Goal: Task Accomplishment & Management: Use online tool/utility

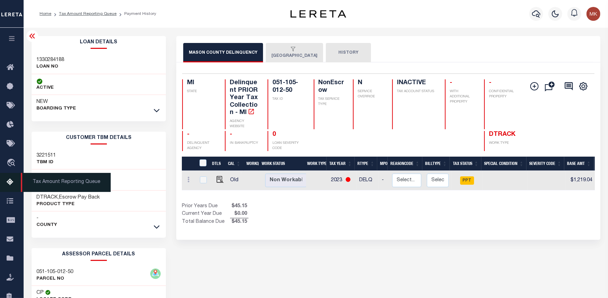
click at [14, 183] on icon at bounding box center [12, 182] width 11 height 9
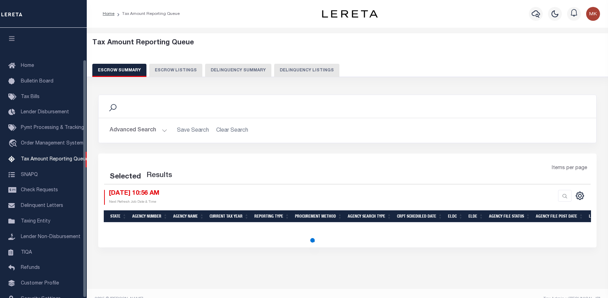
click at [280, 70] on button "Delinquency Listings" at bounding box center [306, 70] width 65 height 13
select select "100"
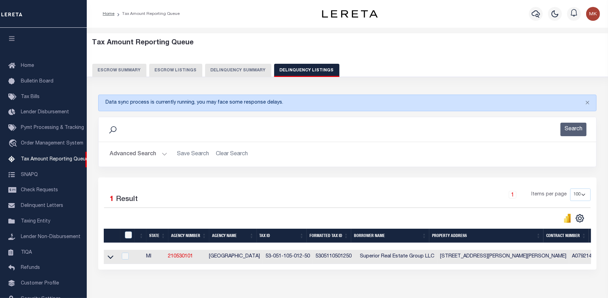
scroll to position [36, 0]
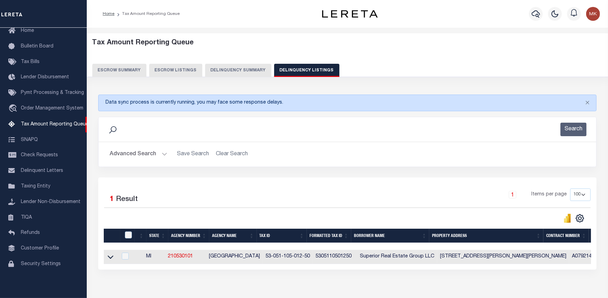
click at [162, 151] on button "Advanced Search" at bounding box center [139, 155] width 58 height 14
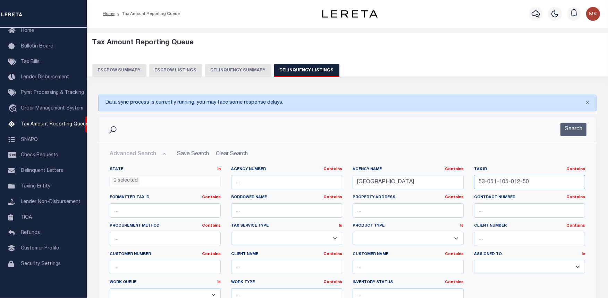
click at [507, 183] on input "53-051-105-012-50" at bounding box center [529, 182] width 111 height 14
click at [567, 132] on button "Search" at bounding box center [573, 130] width 26 height 14
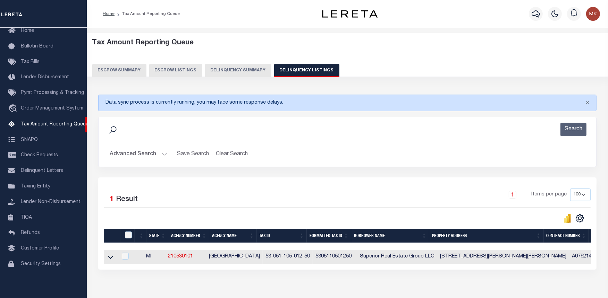
drag, startPoint x: 108, startPoint y: 259, endPoint x: 176, endPoint y: 240, distance: 70.4
click at [108, 260] on icon at bounding box center [111, 257] width 6 height 7
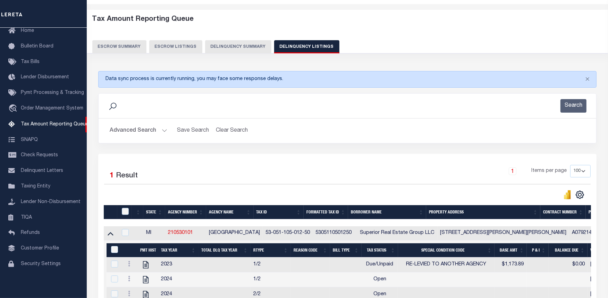
scroll to position [105, 0]
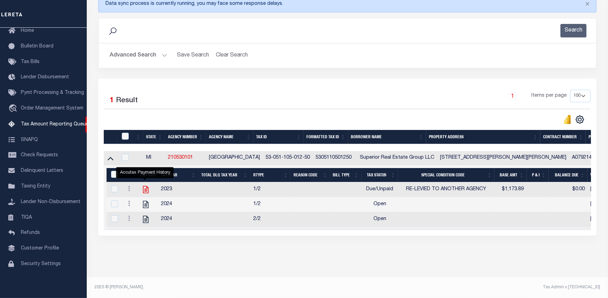
click at [146, 186] on icon "" at bounding box center [146, 189] width 6 height 7
checkbox input "true"
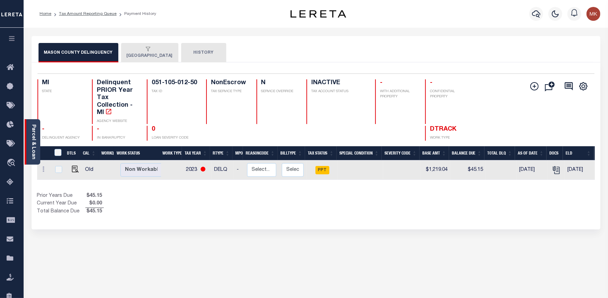
click at [32, 135] on link "Parcel & Loan" at bounding box center [33, 142] width 5 height 35
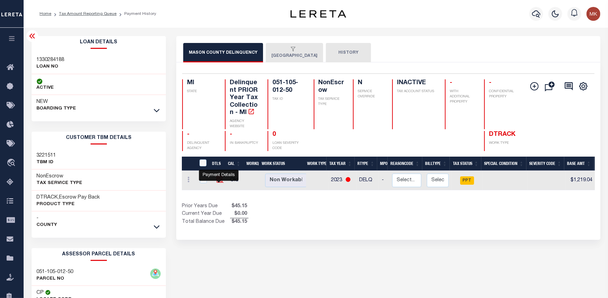
click at [217, 178] on img "" at bounding box center [219, 179] width 7 height 7
checkbox input "true"
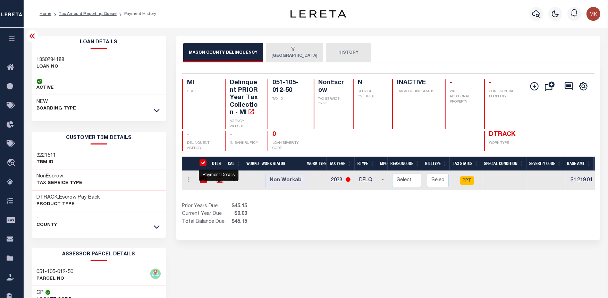
checkbox input "true"
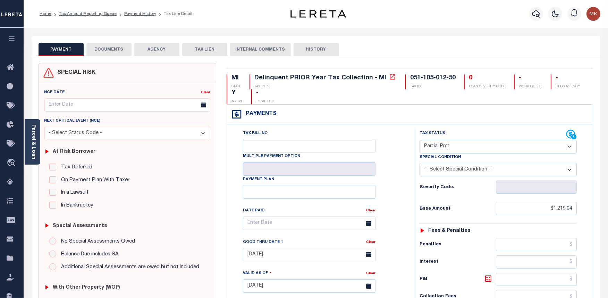
click at [506, 149] on select "- Select Status Code - Open Due/Unpaid Paid Incomplete No Tax Due Internal Refu…" at bounding box center [497, 147] width 157 height 14
select select "PYD"
click at [419, 140] on select "- Select Status Code - Open Due/Unpaid Paid Incomplete No Tax Due Internal Refu…" at bounding box center [497, 147] width 157 height 14
type input "[DATE]"
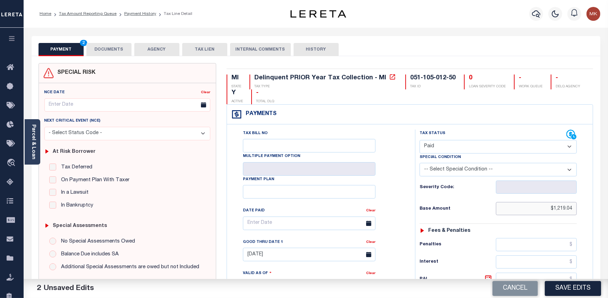
click at [562, 213] on input "$1,219.04" at bounding box center [536, 208] width 81 height 13
click at [560, 213] on input "text" at bounding box center [536, 208] width 81 height 13
type input "$0.00"
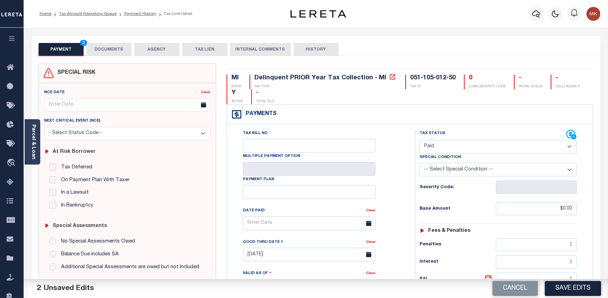
type input "$0.00"
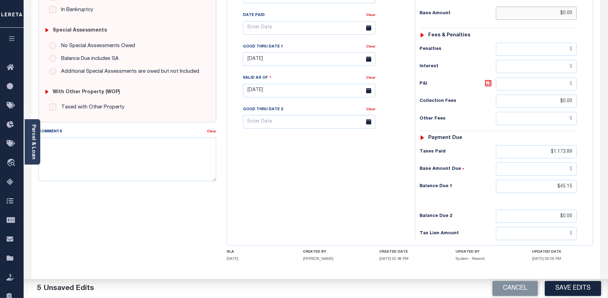
scroll to position [228, 0]
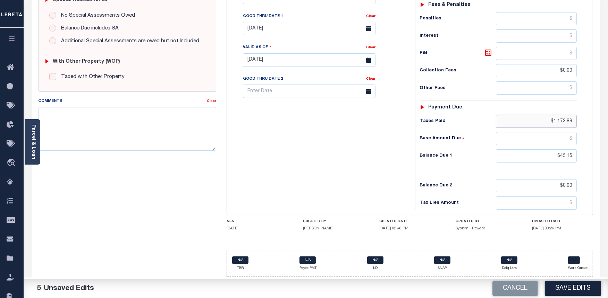
click at [564, 119] on input "$1,173.89" at bounding box center [536, 121] width 81 height 13
click at [564, 154] on input "$45.15" at bounding box center [536, 155] width 81 height 13
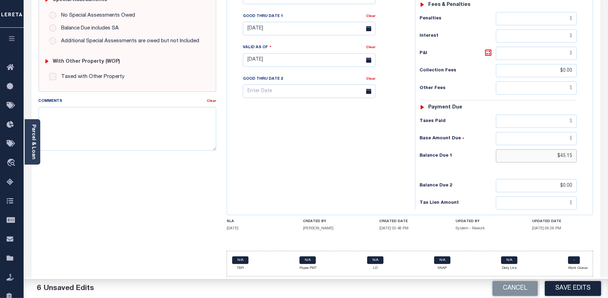
click at [564, 154] on input "$45.15" at bounding box center [536, 155] width 81 height 13
click at [568, 157] on input "text" at bounding box center [536, 155] width 81 height 13
type input "$0.00"
click at [570, 287] on button "Save Edits" at bounding box center [573, 288] width 56 height 15
checkbox input "false"
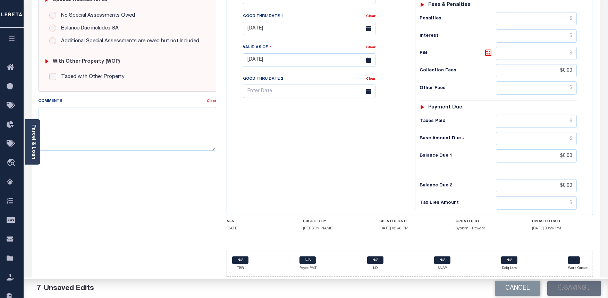
checkbox input "false"
type input "$0"
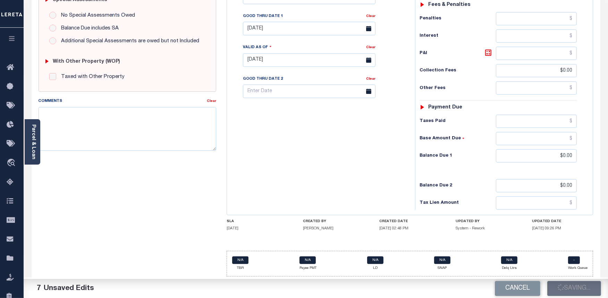
type input "$0"
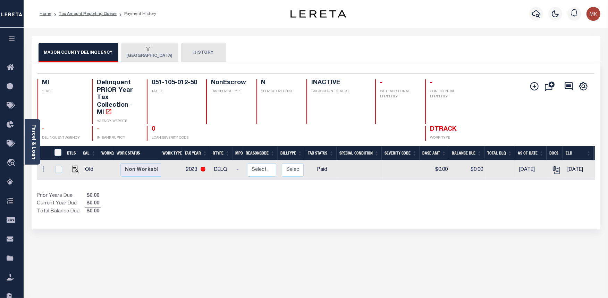
click at [531, 176] on td "[DATE]" at bounding box center [532, 170] width 32 height 19
checkbox input "true"
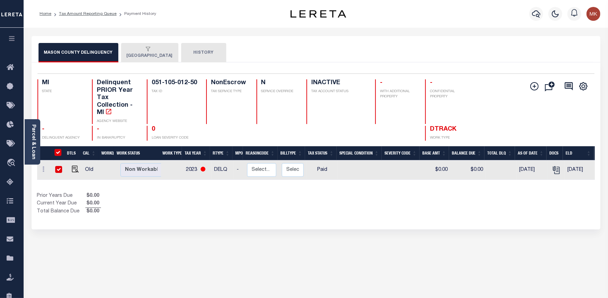
checkbox input "true"
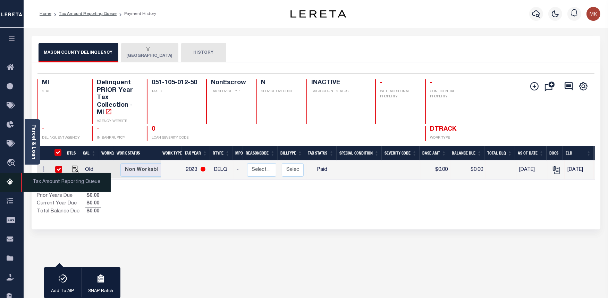
click at [9, 181] on icon at bounding box center [12, 182] width 11 height 9
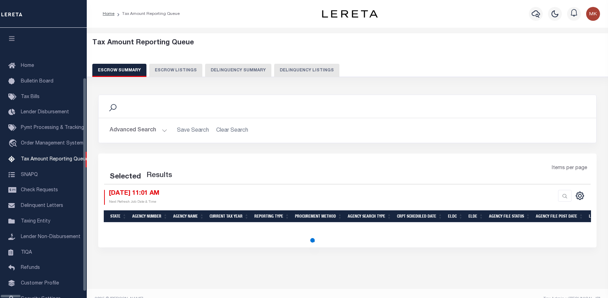
click at [275, 70] on button "Delinquency Listings" at bounding box center [306, 70] width 65 height 13
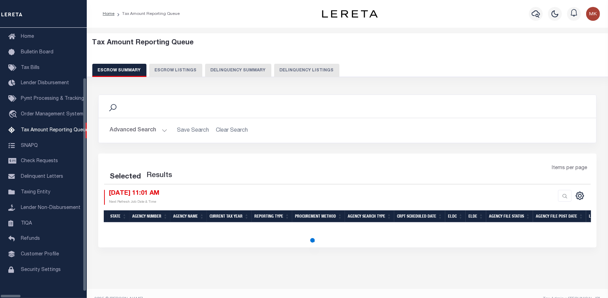
select select "100"
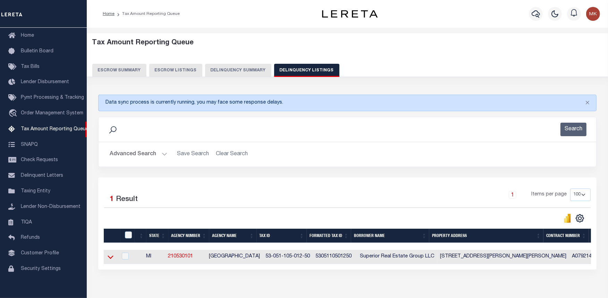
click at [110, 261] on icon at bounding box center [111, 257] width 6 height 7
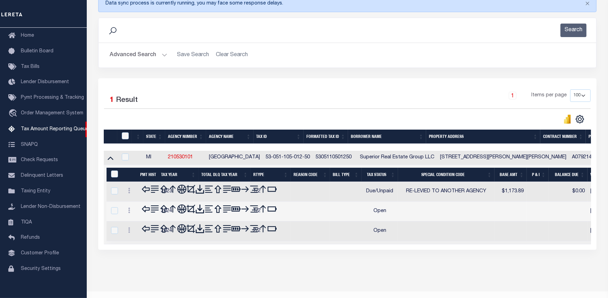
scroll to position [105, 0]
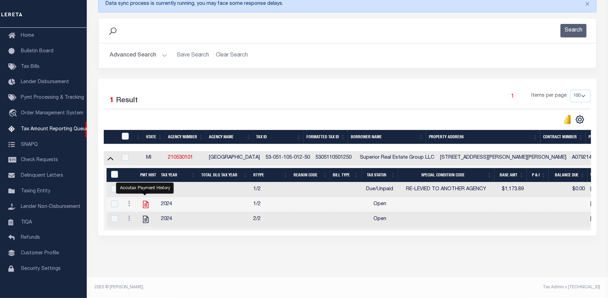
click at [145, 201] on icon "" at bounding box center [146, 204] width 6 height 7
checkbox input "true"
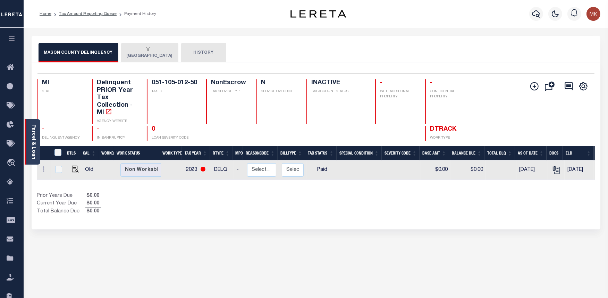
click at [31, 150] on link "Parcel & Loan" at bounding box center [33, 142] width 5 height 35
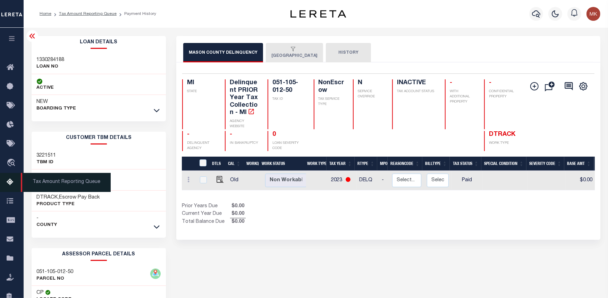
click at [5, 180] on link "Tax Amount Reporting Queue" at bounding box center [12, 182] width 24 height 19
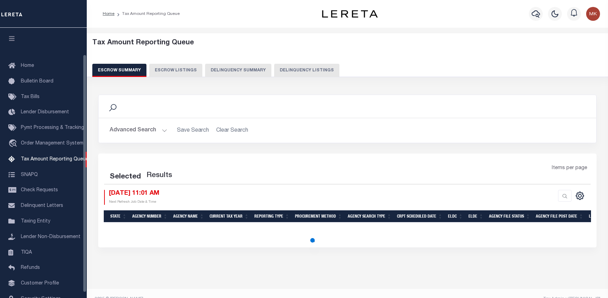
click at [296, 71] on button "Delinquency Listings" at bounding box center [306, 70] width 65 height 13
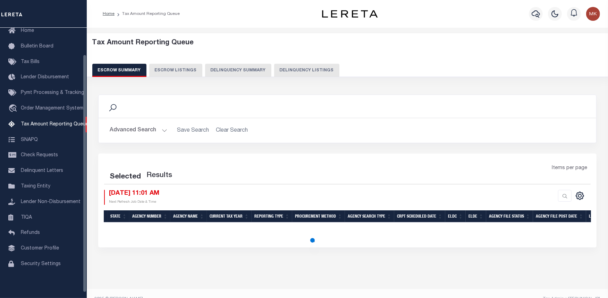
select select "100"
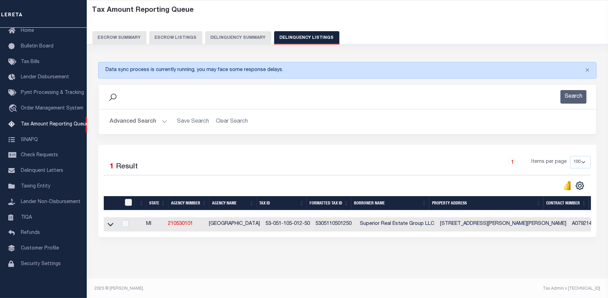
scroll to position [40, 0]
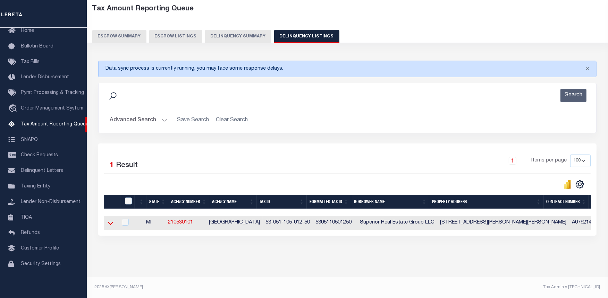
click at [109, 222] on icon at bounding box center [111, 223] width 6 height 3
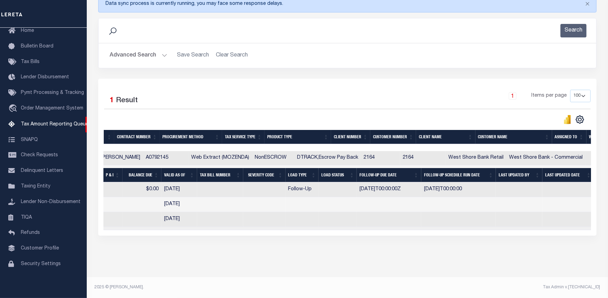
scroll to position [0, 0]
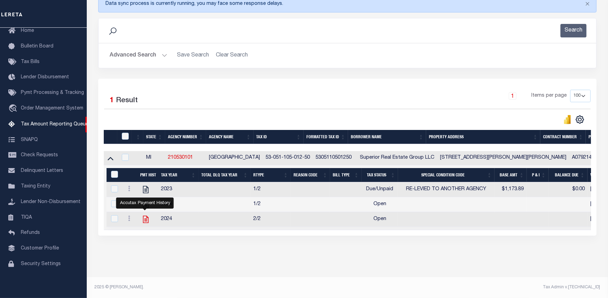
click at [142, 216] on icon "" at bounding box center [145, 219] width 9 height 9
checkbox input "true"
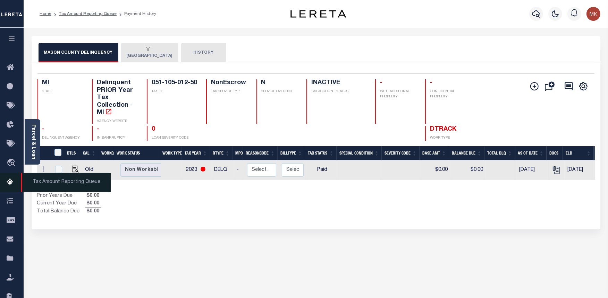
click at [7, 182] on icon at bounding box center [12, 182] width 11 height 9
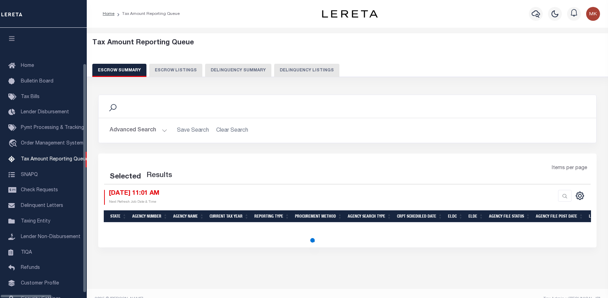
select select "100"
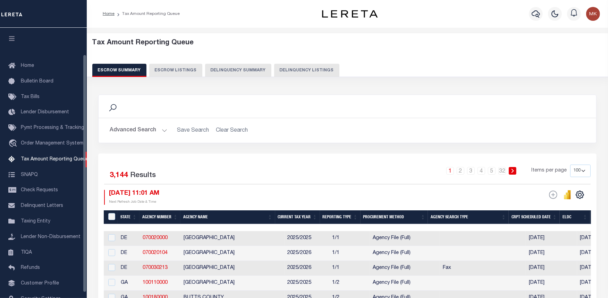
scroll to position [30, 0]
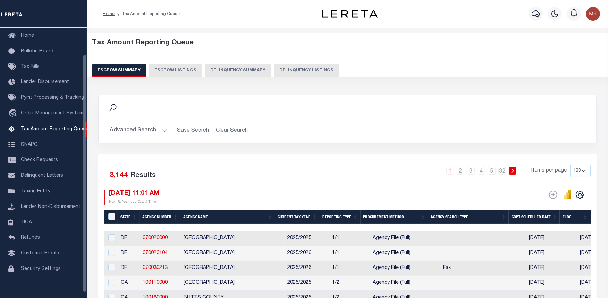
click at [278, 64] on button "Delinquency Listings" at bounding box center [306, 70] width 65 height 13
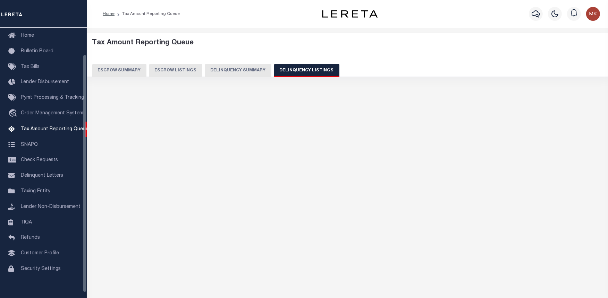
click at [297, 71] on button "Delinquency Listings" at bounding box center [306, 70] width 65 height 13
select select
select select "100"
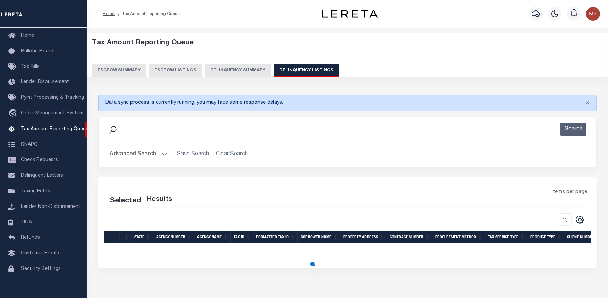
select select "100"
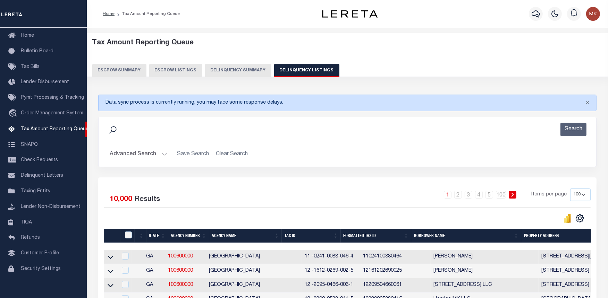
click at [162, 153] on button "Advanced Search" at bounding box center [139, 155] width 58 height 14
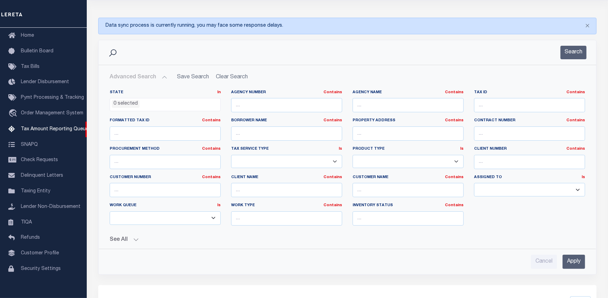
scroll to position [116, 0]
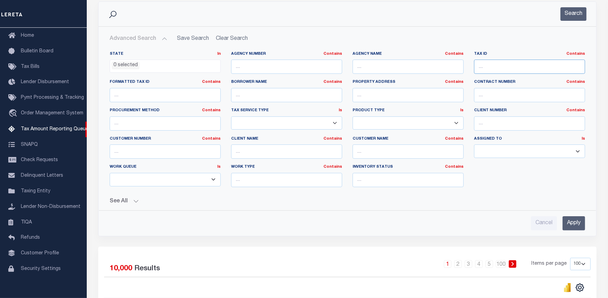
click at [488, 61] on input "text" at bounding box center [529, 67] width 111 height 14
paste input "53-051-105-012-50"
type input "53-051-105-012-50"
click at [567, 13] on button "Search" at bounding box center [573, 14] width 26 height 14
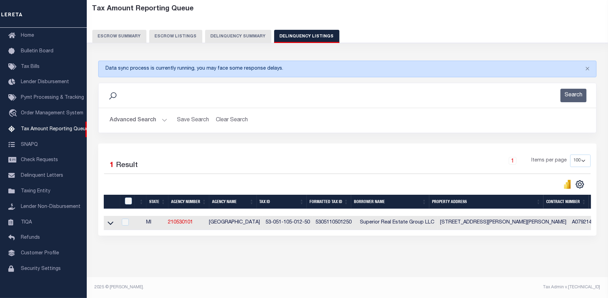
scroll to position [0, 0]
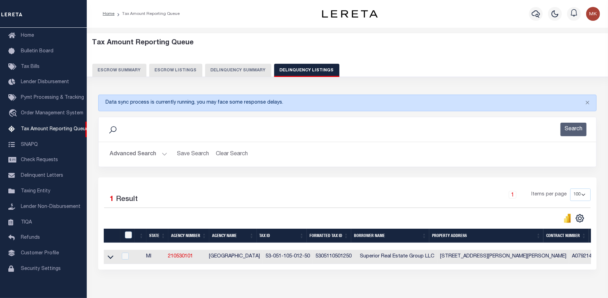
click at [156, 153] on button "Advanced Search" at bounding box center [139, 155] width 58 height 14
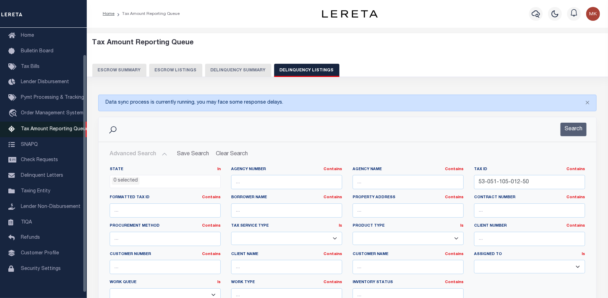
click at [36, 127] on span "Tax Amount Reporting Queue" at bounding box center [55, 129] width 68 height 5
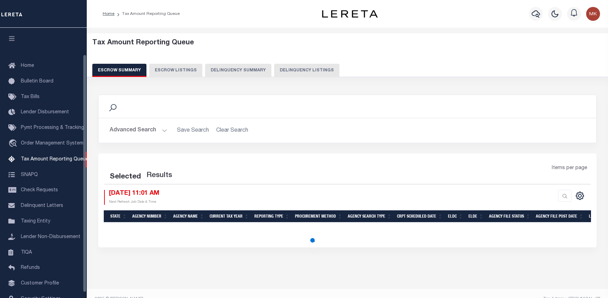
click at [285, 70] on button "Delinquency Listings" at bounding box center [306, 70] width 65 height 13
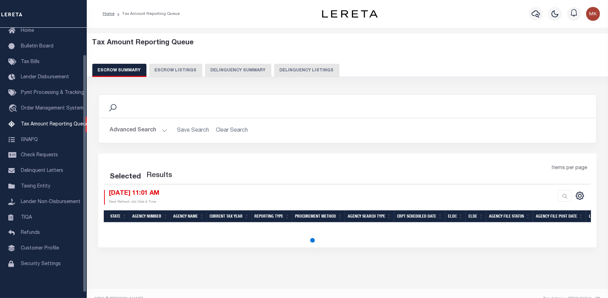
select select
select select "100"
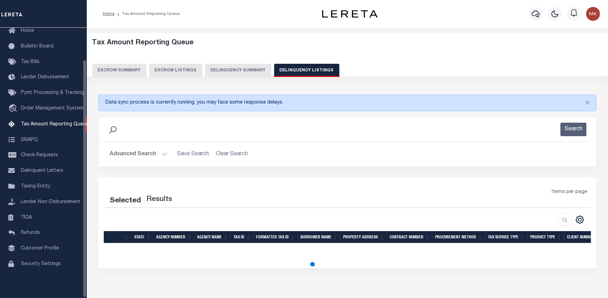
select select "100"
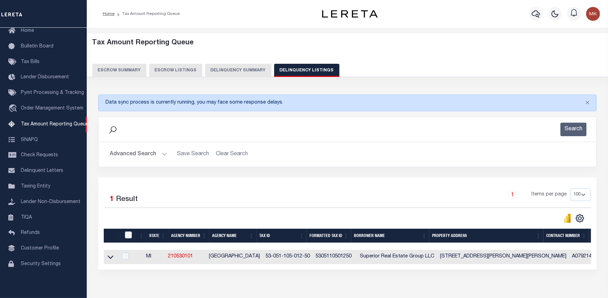
click at [159, 153] on button "Advanced Search" at bounding box center [139, 155] width 58 height 14
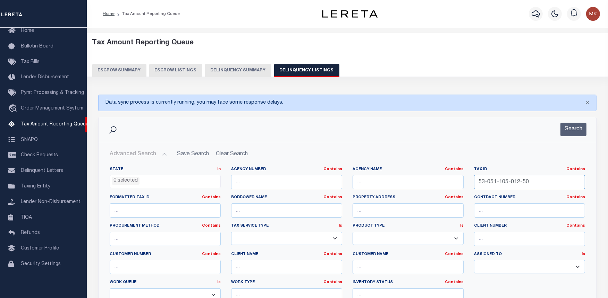
click at [496, 180] on input "53-051-105-012-50" at bounding box center [529, 182] width 111 height 14
click at [360, 178] on input "text" at bounding box center [407, 182] width 111 height 14
paste input "53-051-105-012-50 [GEOGRAPHIC_DATA]"
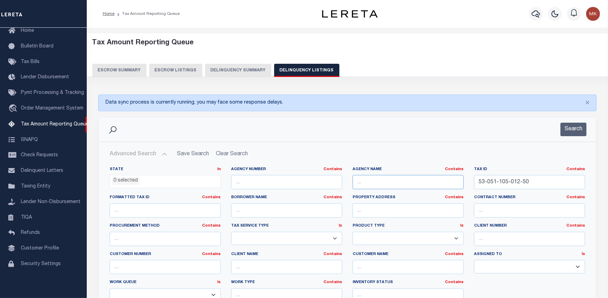
type input "53-051-105-012-50 [GEOGRAPHIC_DATA]"
click at [382, 179] on input "text" at bounding box center [407, 182] width 111 height 14
paste input "[GEOGRAPHIC_DATA]"
type input "[GEOGRAPHIC_DATA]"
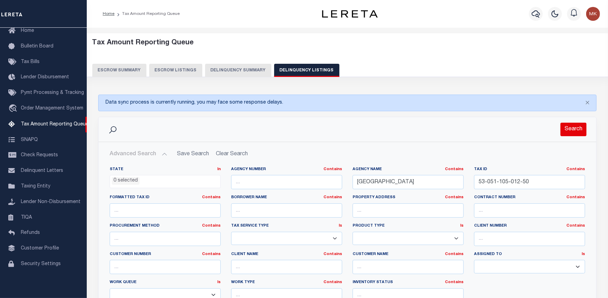
click at [567, 132] on button "Search" at bounding box center [573, 130] width 26 height 14
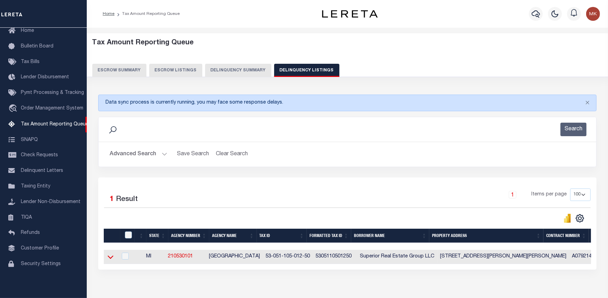
click at [110, 257] on icon at bounding box center [111, 257] width 6 height 7
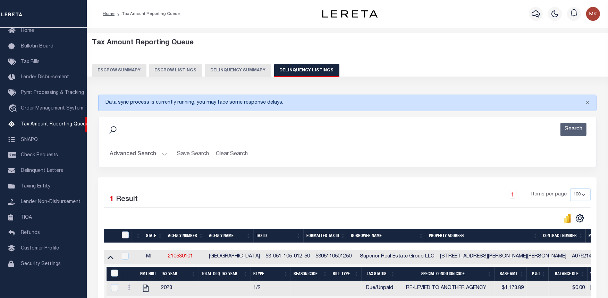
scroll to position [39, 0]
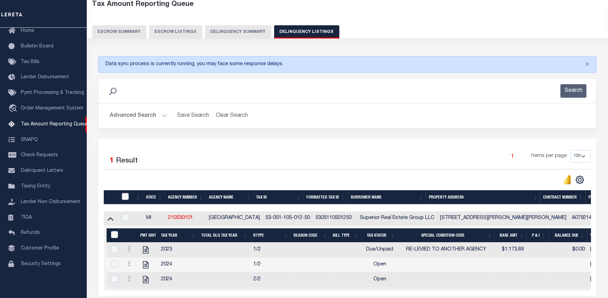
click at [125, 198] on input "checkbox" at bounding box center [125, 196] width 7 height 7
checkbox input "true"
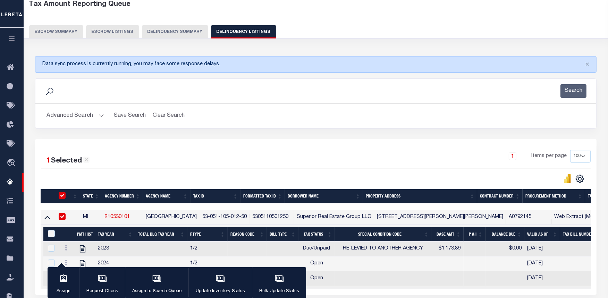
click at [46, 234] on div "&nbsp;" at bounding box center [52, 234] width 13 height 8
click at [51, 234] on input "&nbsp;" at bounding box center [51, 233] width 7 height 7
checkbox input "true"
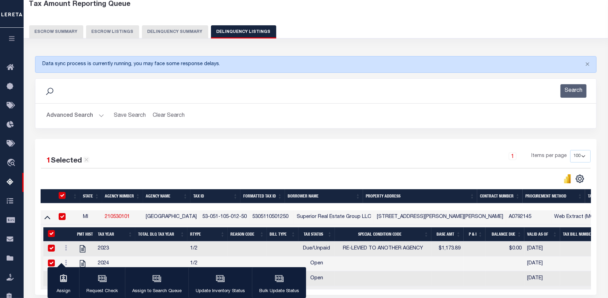
checkbox input "true"
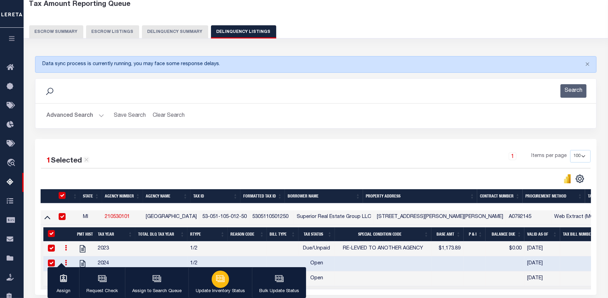
click at [223, 280] on icon "button" at bounding box center [220, 278] width 9 height 9
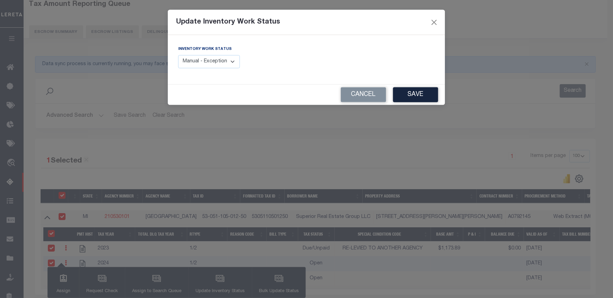
click at [221, 63] on select "Manual - Exception Pended - Awaiting Search Late Add Exception Completed" at bounding box center [209, 62] width 62 height 14
select select "4"
click at [178, 55] on select "Manual - Exception Pended - Awaiting Search Late Add Exception Completed" at bounding box center [209, 62] width 62 height 14
click at [414, 89] on button "Save" at bounding box center [415, 94] width 45 height 15
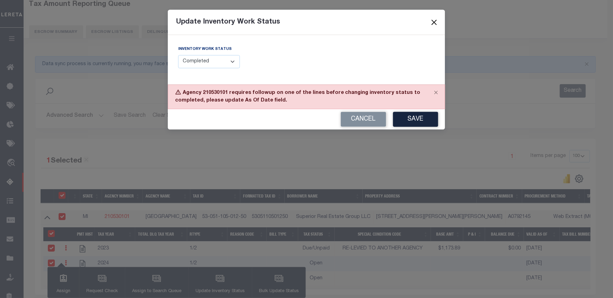
click at [435, 20] on button "Close" at bounding box center [434, 22] width 9 height 9
